Goal: Task Accomplishment & Management: Manage account settings

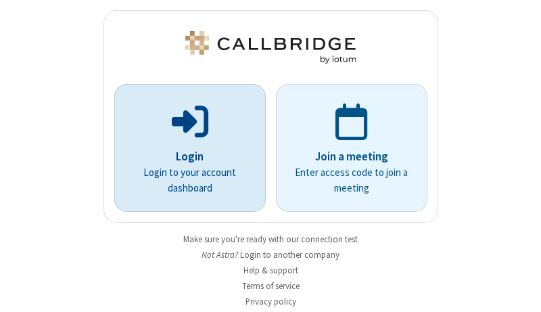
click at [185, 156] on p "Login" at bounding box center [190, 157] width 114 height 18
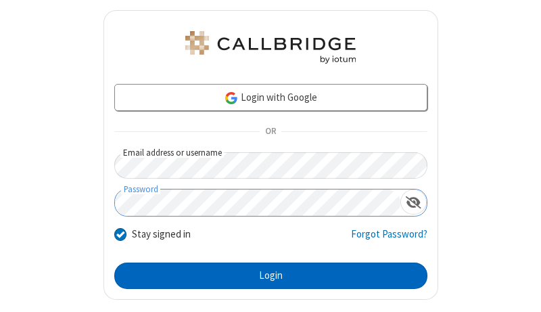
click at [265, 275] on button "Login" at bounding box center [270, 275] width 313 height 27
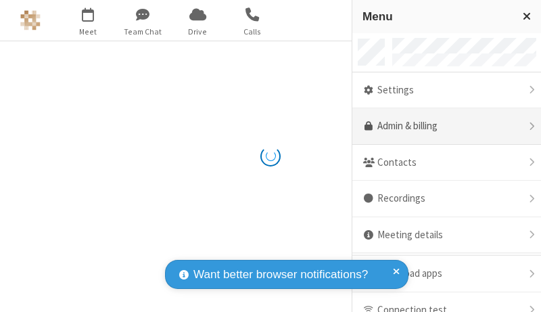
click at [441, 126] on link "Admin & billing" at bounding box center [446, 126] width 189 height 36
